Goal: Task Accomplishment & Management: Manage account settings

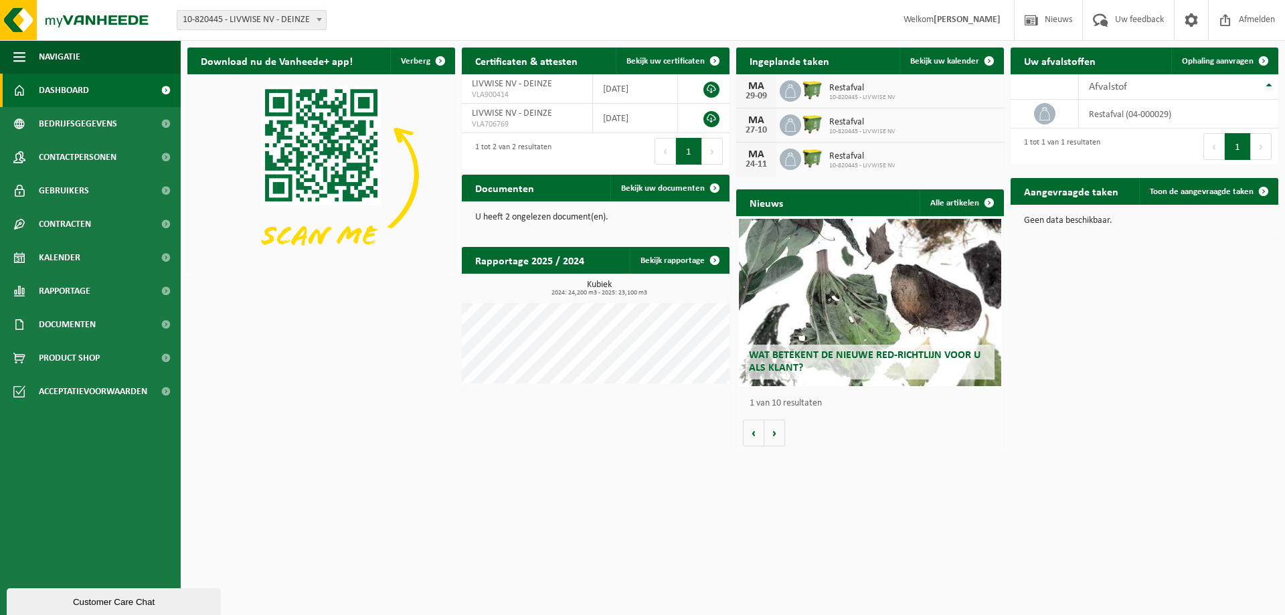
click at [756, 94] on div "29-09" at bounding box center [756, 96] width 27 height 9
click at [779, 92] on div "MA 29-09 Restafval 10-820445 - LIVWISE NV" at bounding box center [870, 91] width 268 height 34
click at [786, 90] on icon at bounding box center [790, 90] width 13 height 13
click at [959, 64] on span "Bekijk uw kalender" at bounding box center [944, 61] width 69 height 9
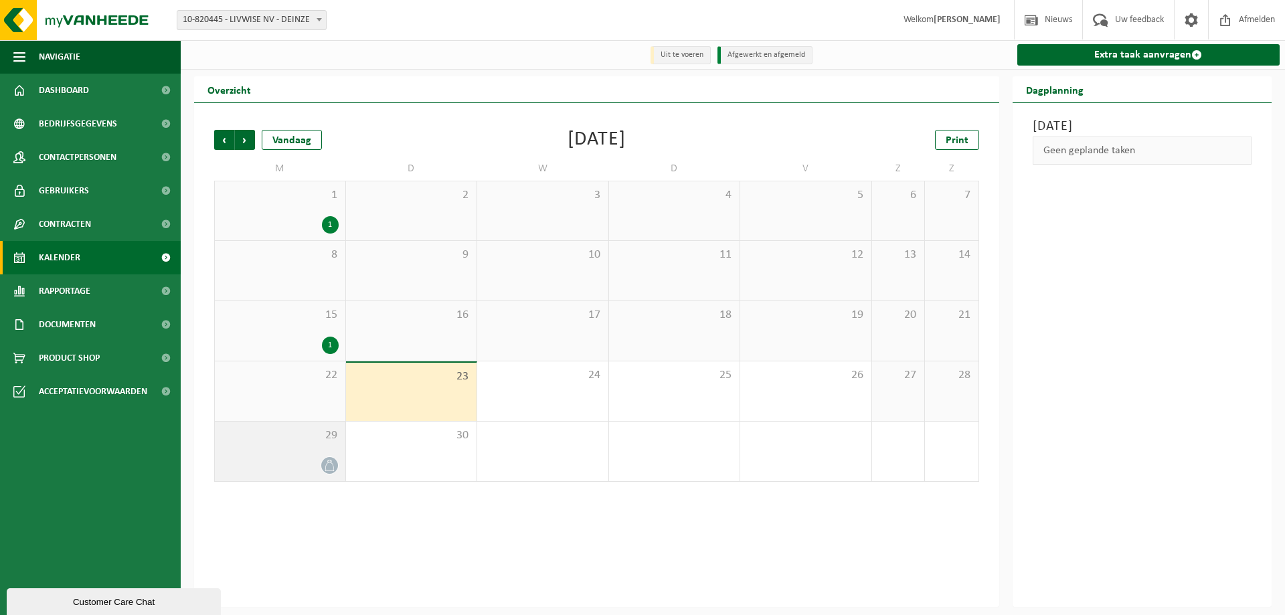
click at [329, 454] on div "29" at bounding box center [280, 452] width 131 height 60
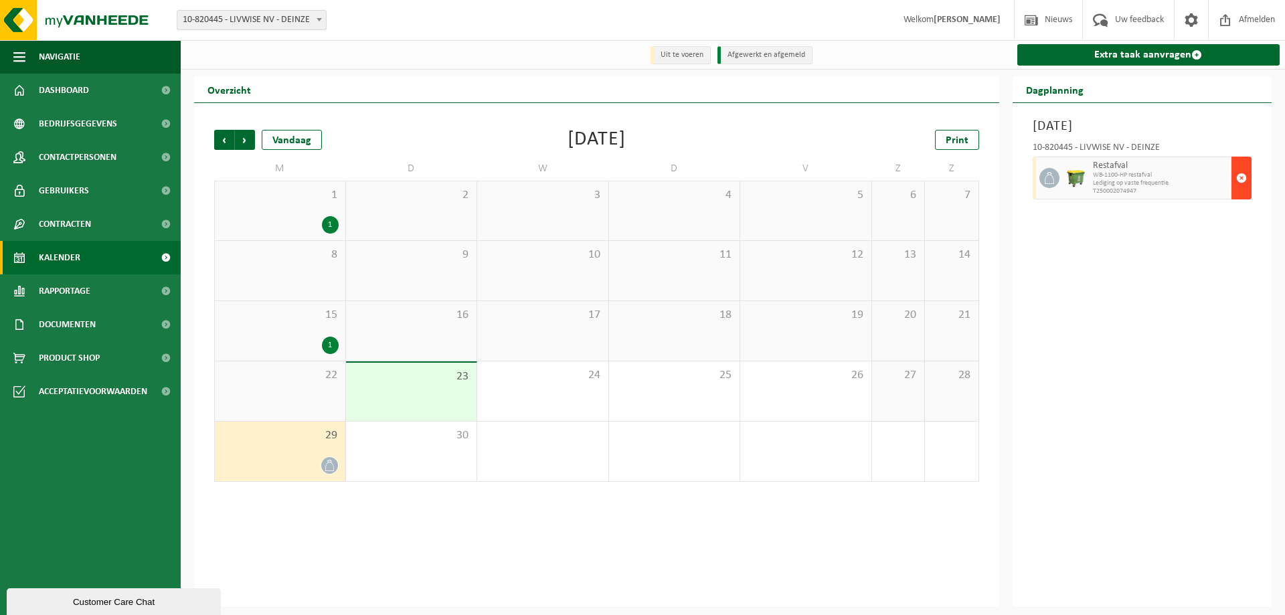
click at [1244, 178] on span "button" at bounding box center [1241, 178] width 11 height 27
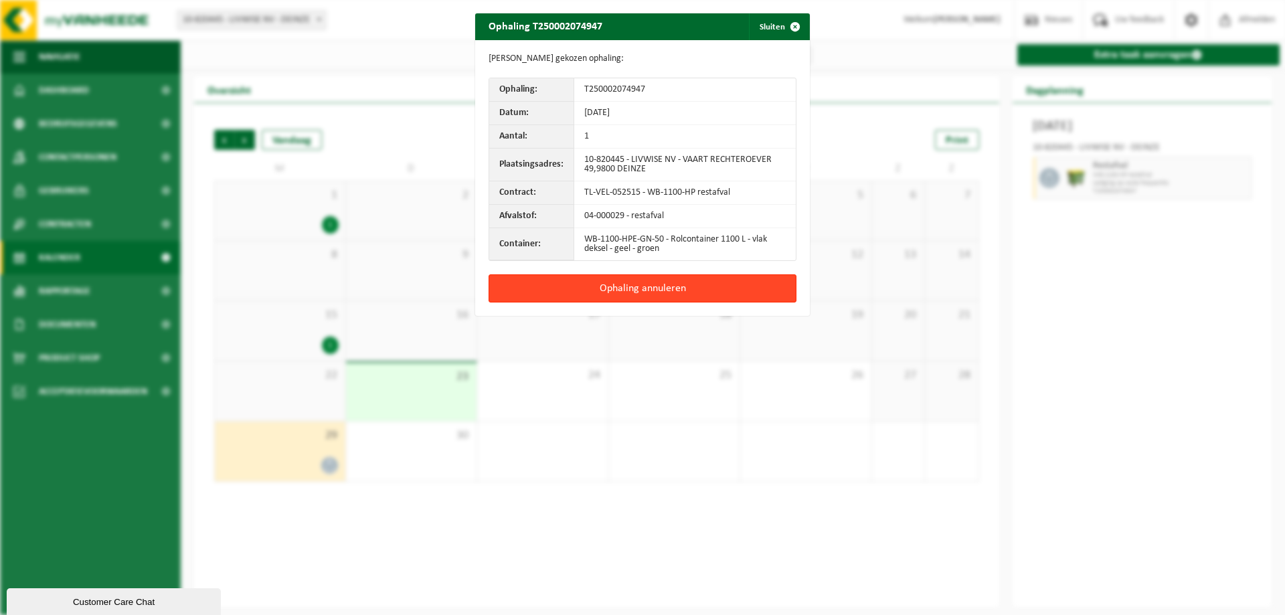
click at [694, 291] on button "Ophaling annuleren" at bounding box center [643, 288] width 308 height 28
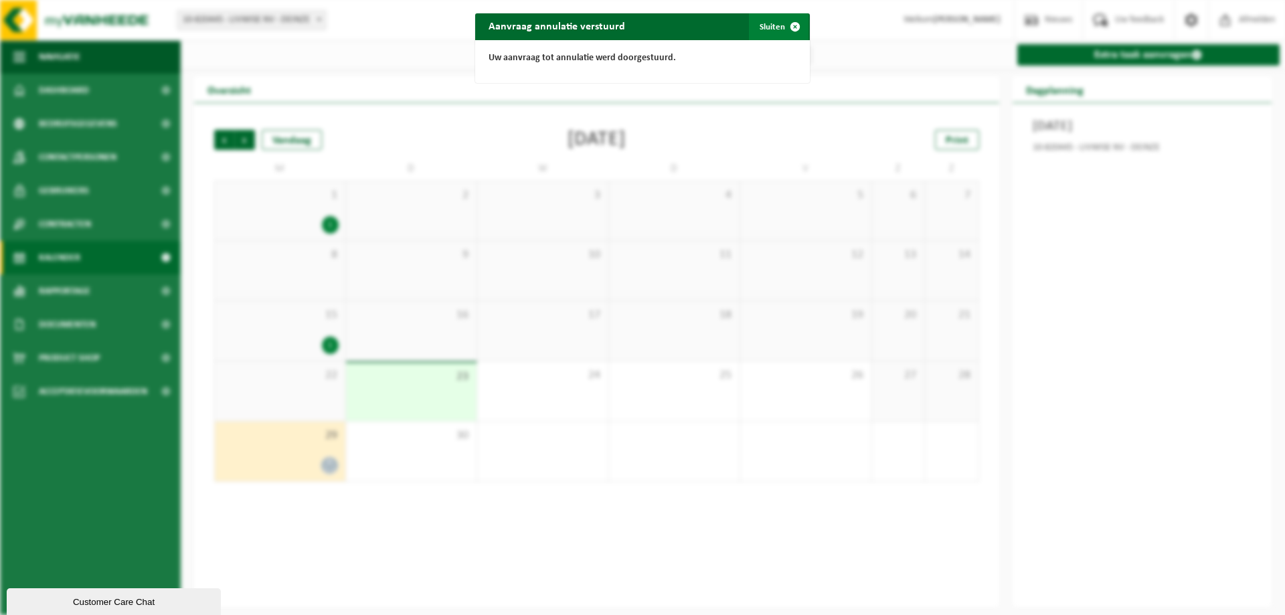
click at [762, 27] on button "Sluiten" at bounding box center [779, 26] width 60 height 27
